Goal: Use online tool/utility: Utilize a website feature to perform a specific function

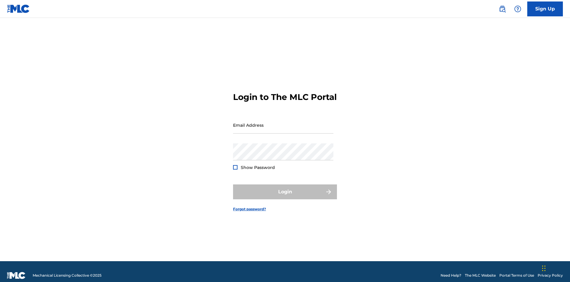
scroll to position [8, 0]
click at [283, 122] on input "Email Address" at bounding box center [283, 124] width 100 height 17
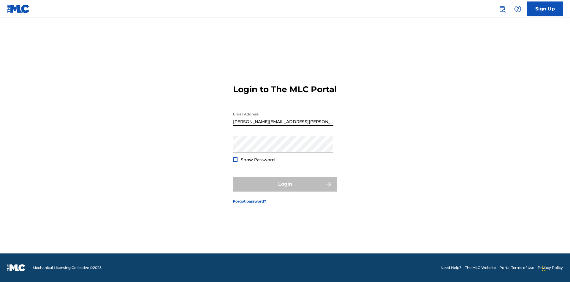
type input "[PERSON_NAME][EMAIL_ADDRESS][PERSON_NAME][DOMAIN_NAME]"
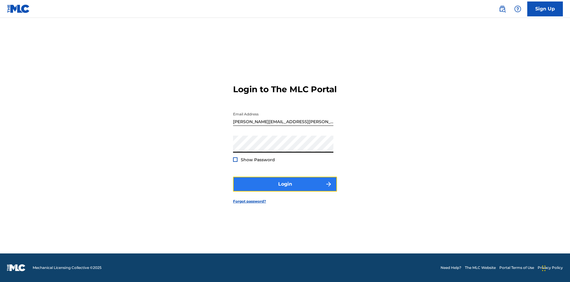
click at [285, 189] on button "Login" at bounding box center [285, 183] width 104 height 15
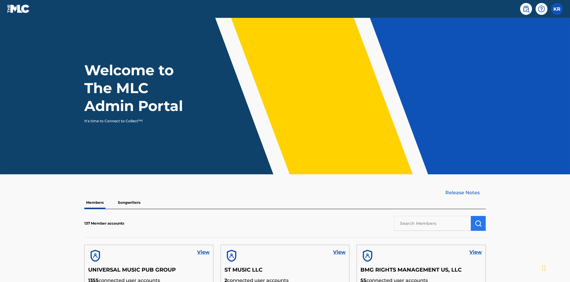
click at [433, 216] on input "text" at bounding box center [432, 223] width 77 height 15
click at [478, 219] on img "submit" at bounding box center [478, 222] width 7 height 7
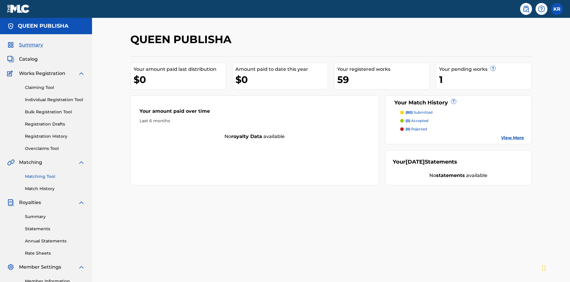
click at [55, 173] on link "Matching Tool" at bounding box center [55, 176] width 60 height 6
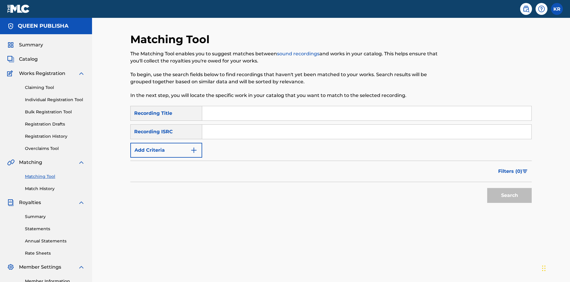
click at [367, 106] on input "Search Form" at bounding box center [366, 113] width 329 height 14
click at [510, 188] on button "Search" at bounding box center [509, 195] width 45 height 15
click at [367, 106] on input "The" at bounding box center [366, 113] width 329 height 14
click at [367, 124] on input "Search Form" at bounding box center [366, 131] width 329 height 14
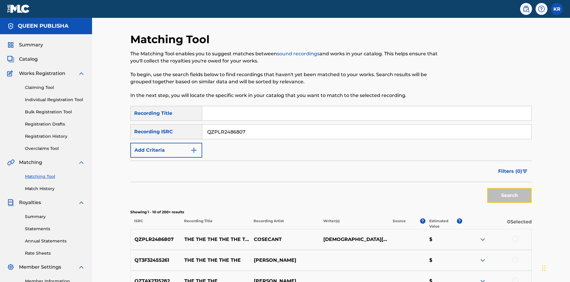
click at [510, 188] on button "Search" at bounding box center [509, 195] width 45 height 15
